Goal: Browse casually

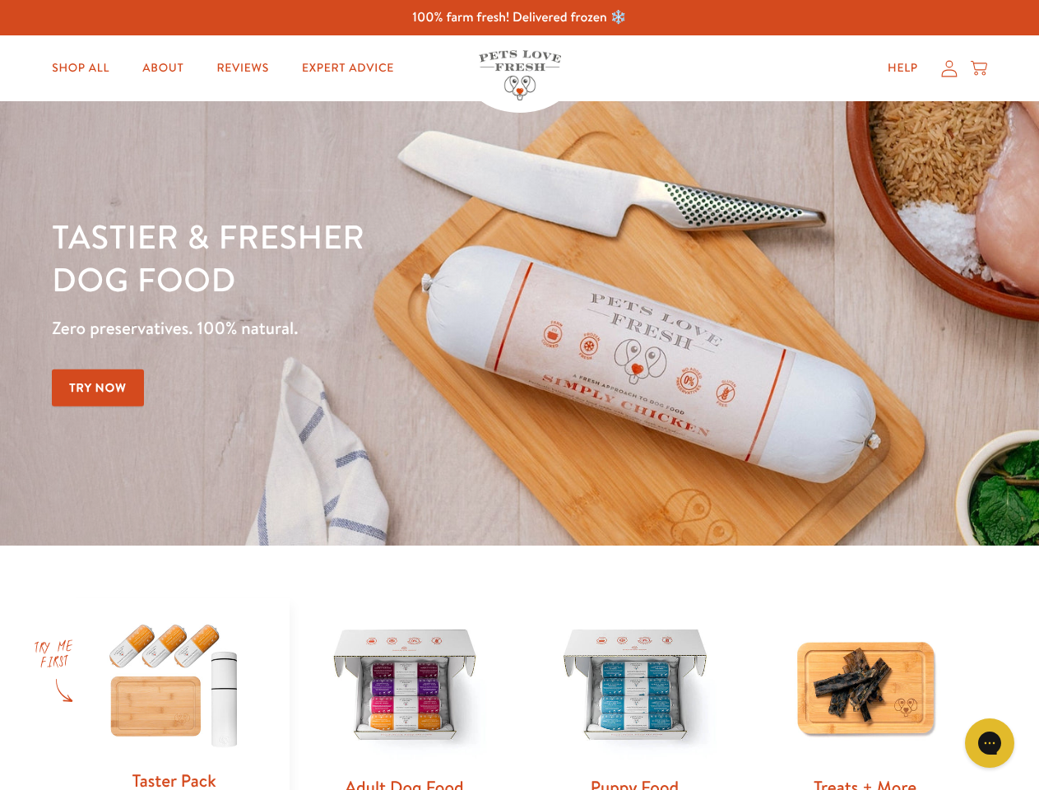
click at [519, 395] on div "Tastier & fresher dog food Zero preservatives. 100% natural. Try Now" at bounding box center [364, 323] width 624 height 217
click at [990, 743] on icon "Gorgias live chat" at bounding box center [989, 743] width 16 height 16
